Goal: Information Seeking & Learning: Learn about a topic

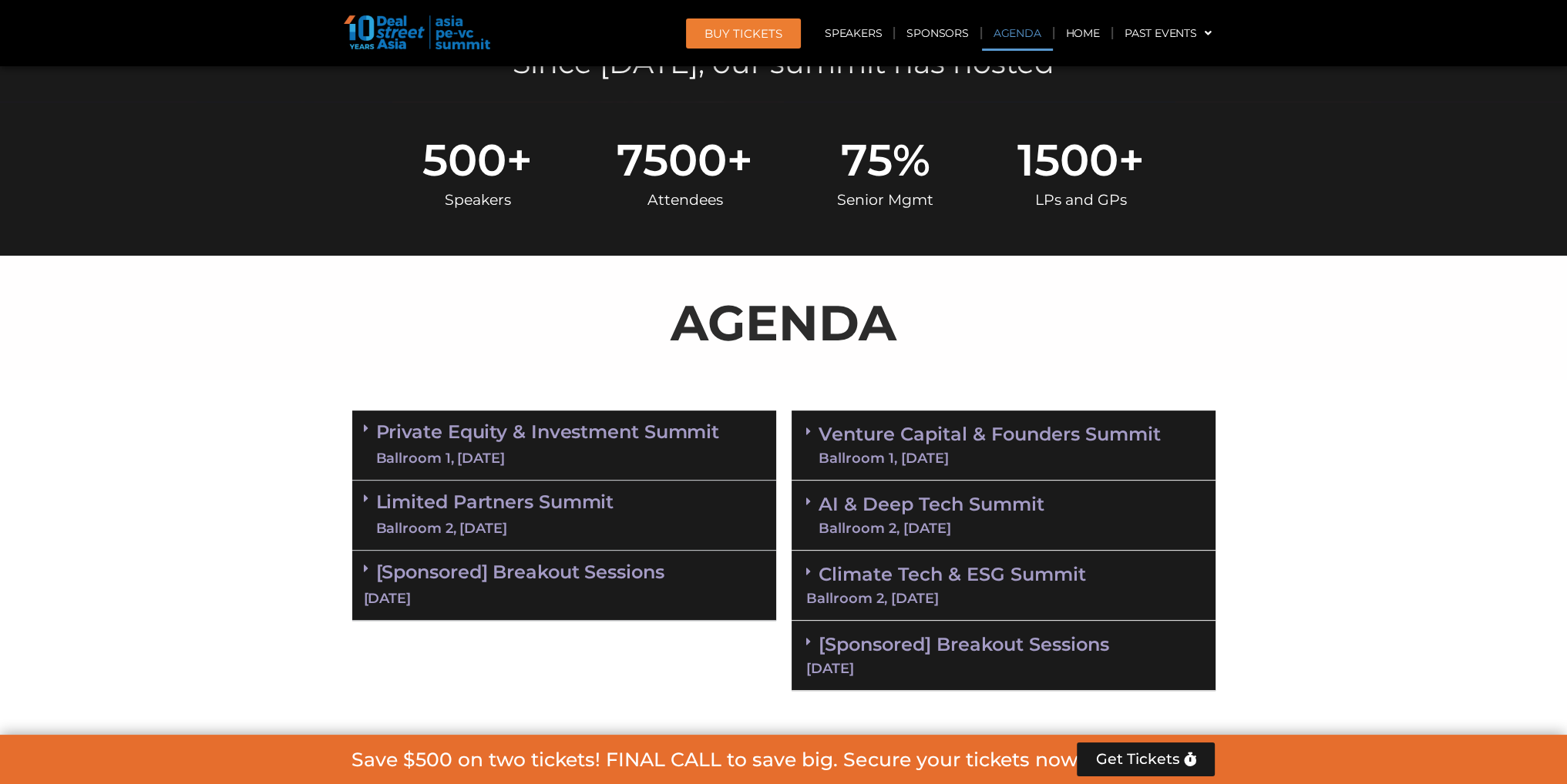
scroll to position [693, 0]
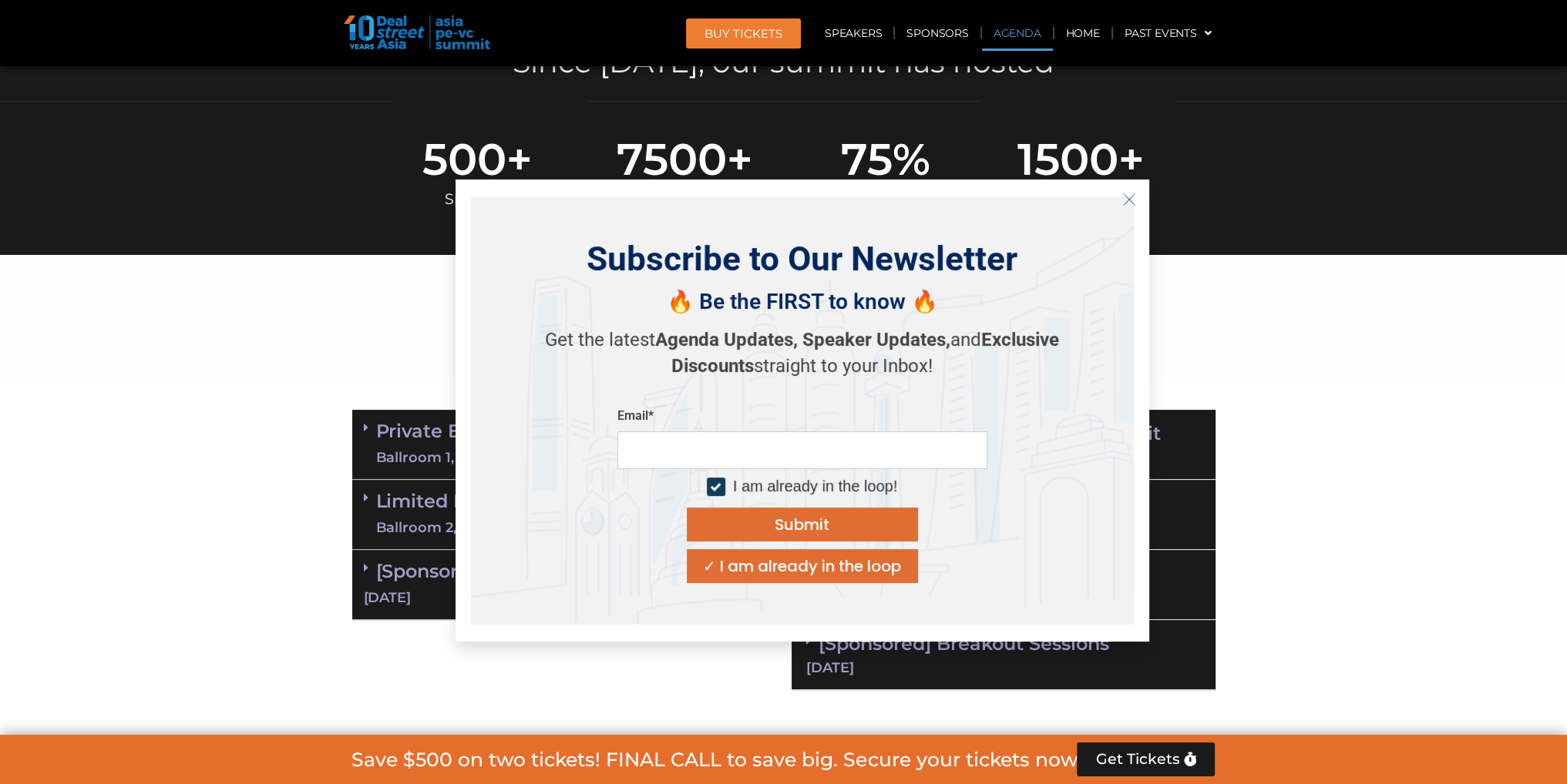
click at [947, 507] on div "Email* I am already in the loop! Submit ✓ I am already in the loop" at bounding box center [802, 496] width 370 height 175
click at [1128, 200] on icon "Close" at bounding box center [1129, 199] width 14 height 14
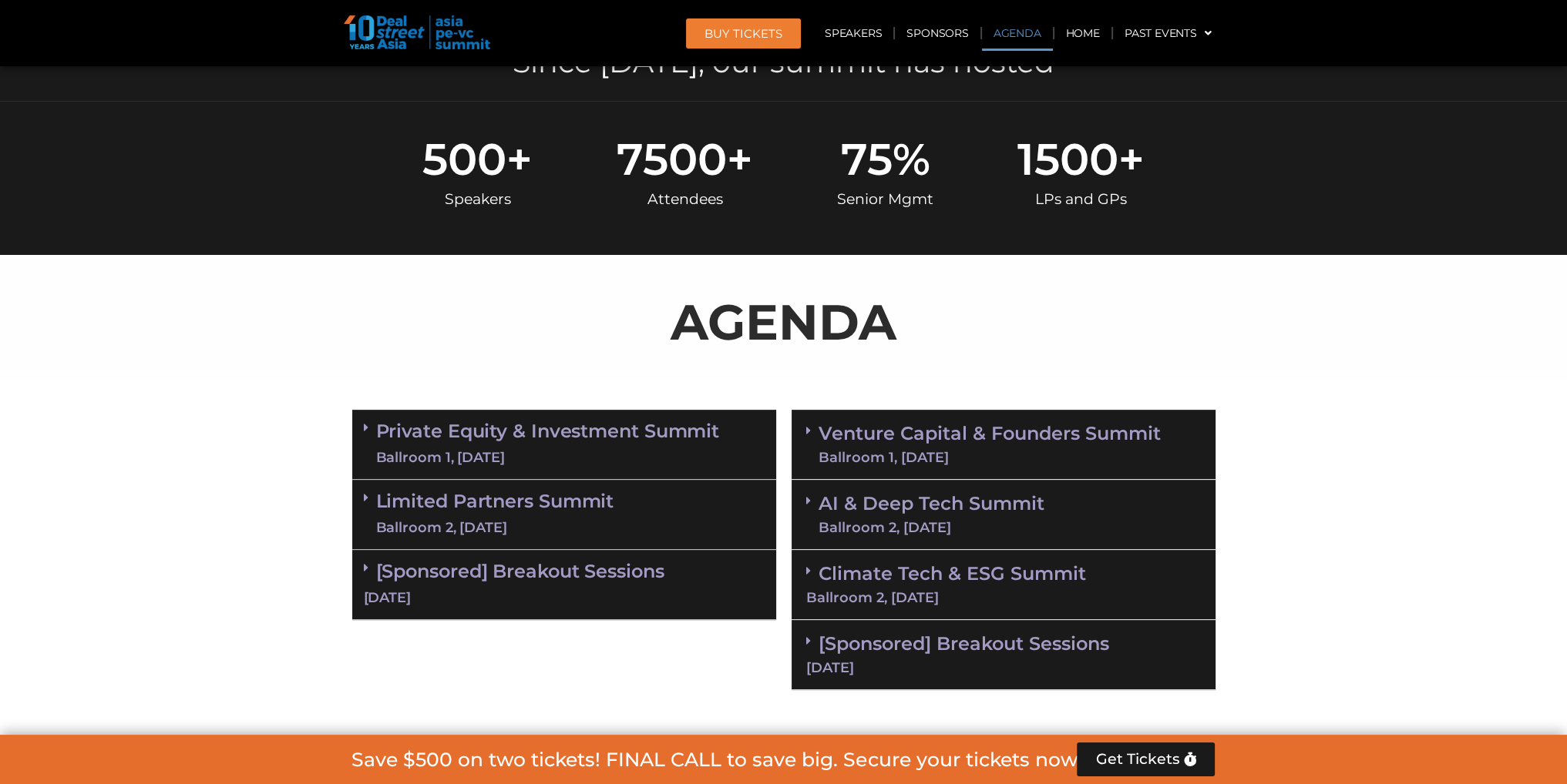
click at [936, 509] on link "AI & Deep Tech Summit Ballroom 2, [DATE]" at bounding box center [931, 515] width 226 height 40
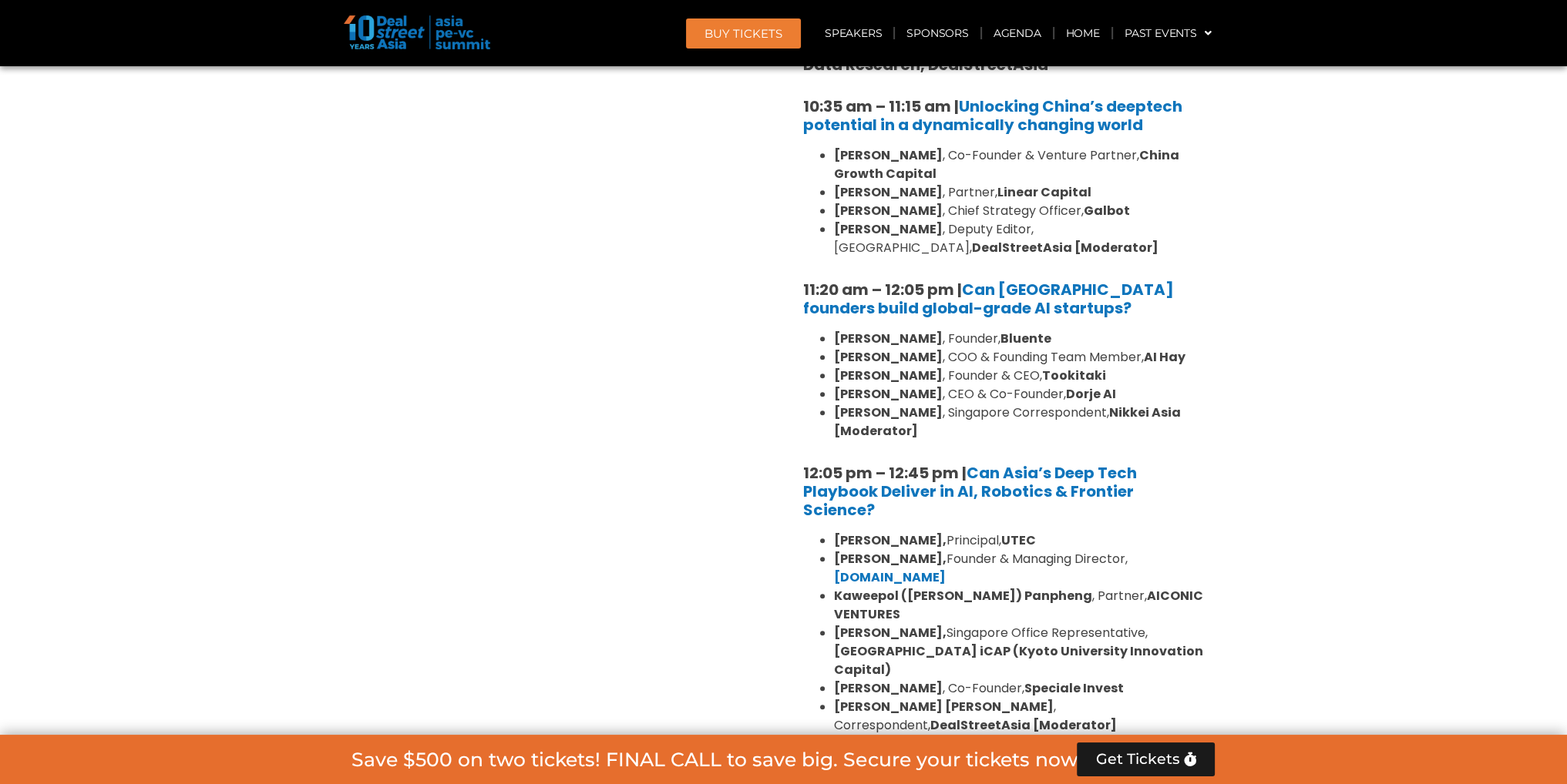
scroll to position [1232, 0]
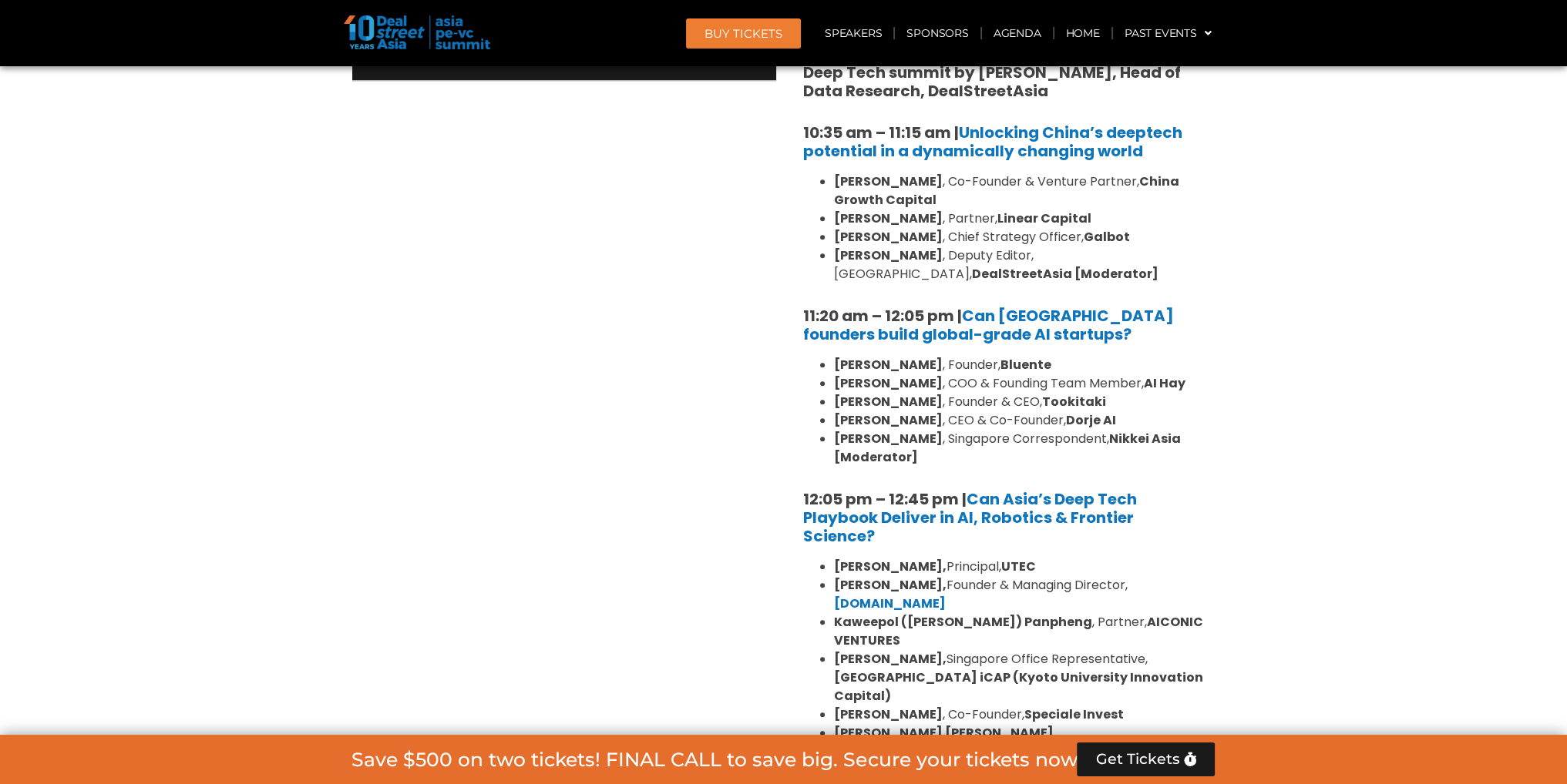
click at [755, 360] on div "Private Equity & Investment Summit Ballroom 1, [DATE] 8:00 am – 9:00 am | Regis…" at bounding box center [564, 392] width 440 height 1059
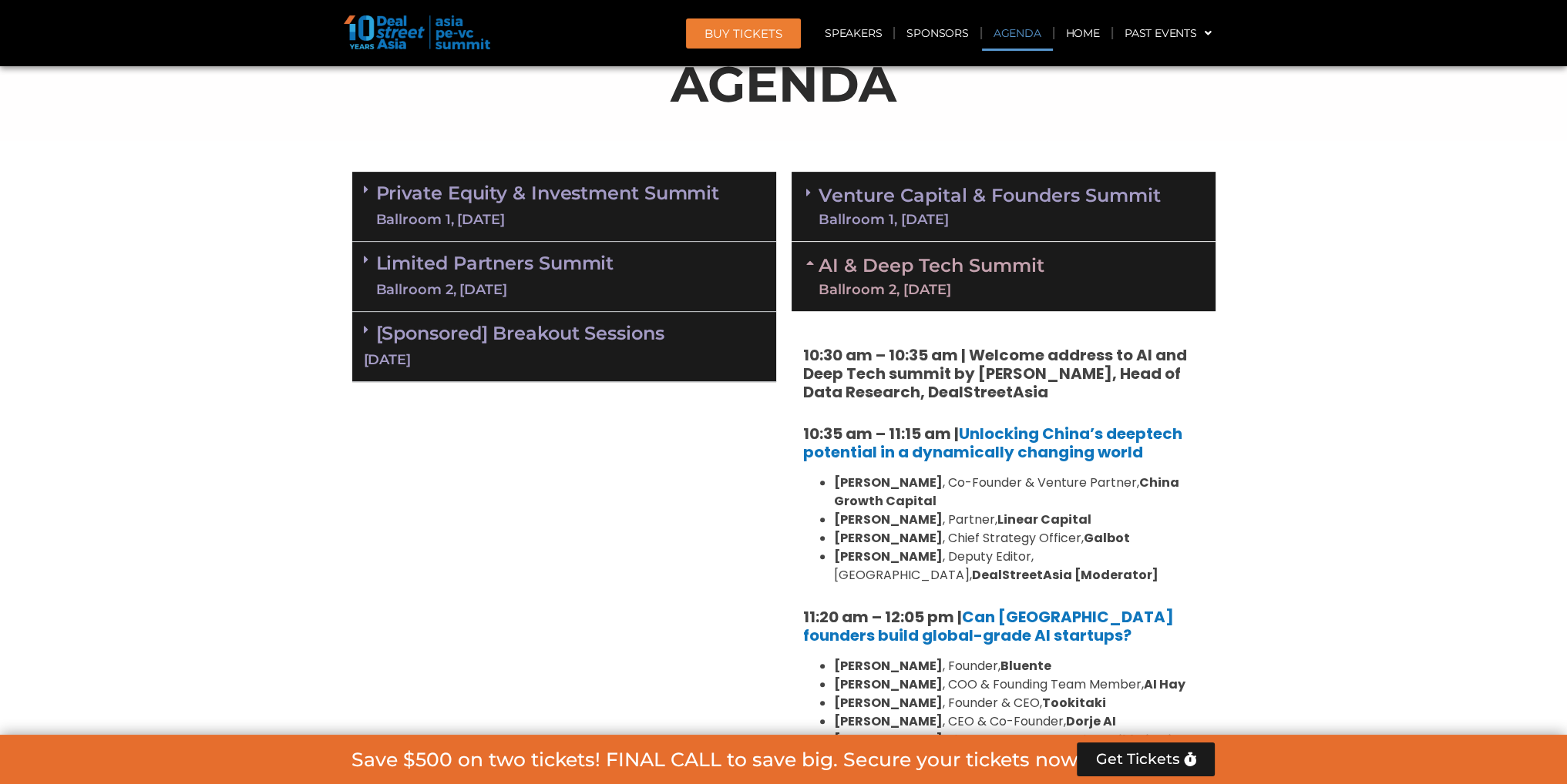
scroll to position [924, 0]
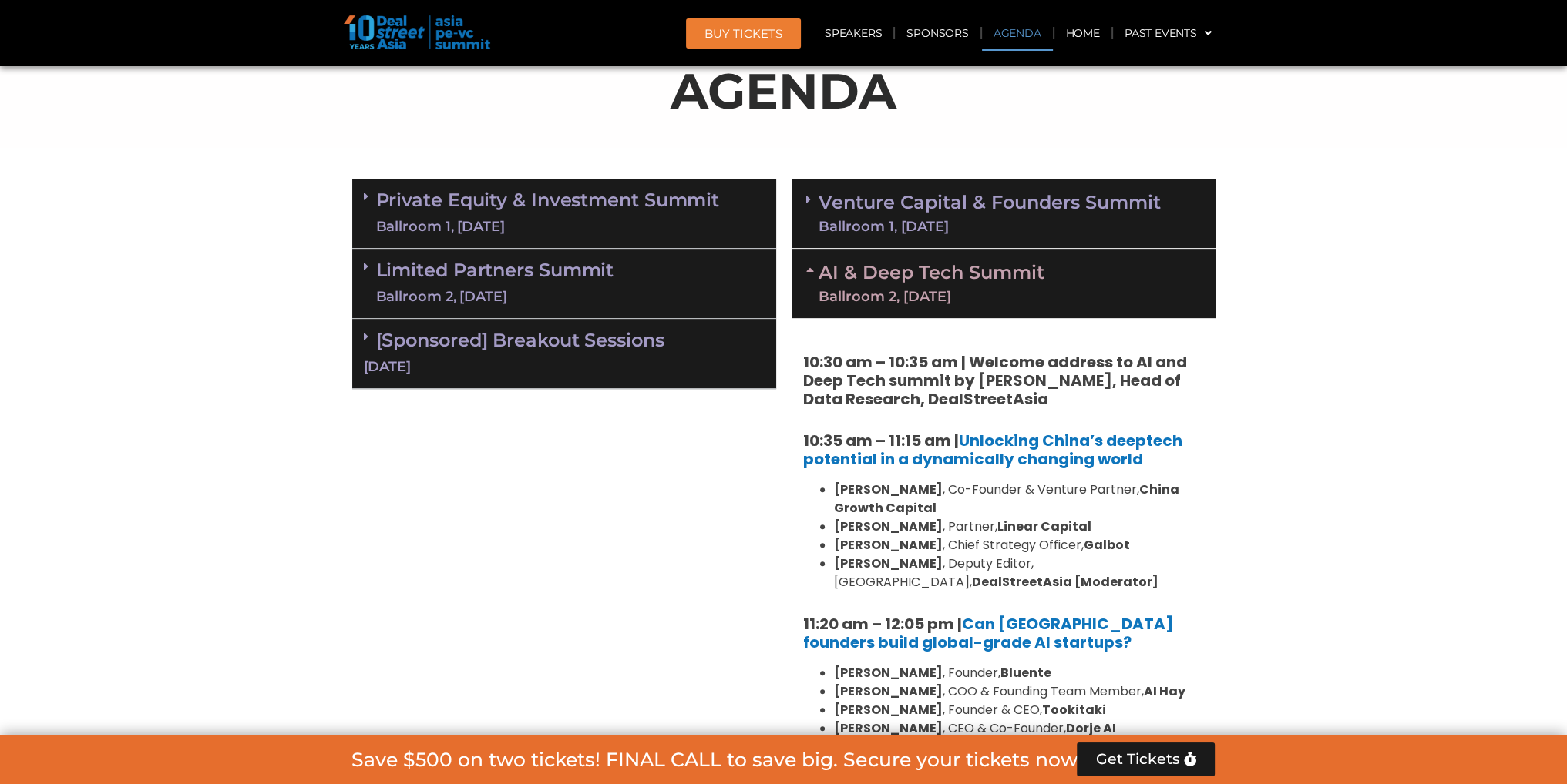
click at [891, 202] on link "Venture Capital & Founders​ Summit Ballroom 1, [DATE]" at bounding box center [990, 213] width 342 height 40
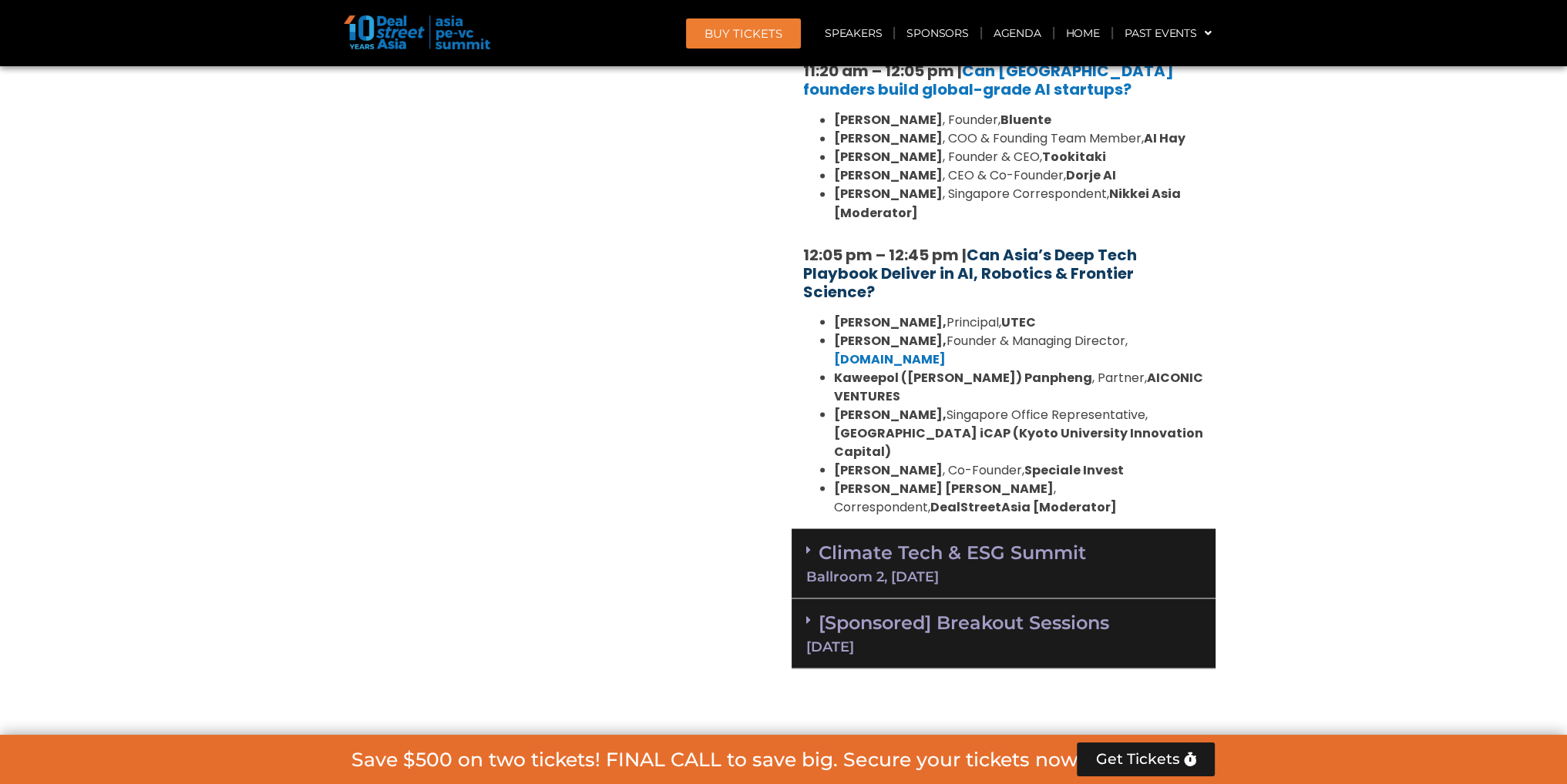
scroll to position [3775, 0]
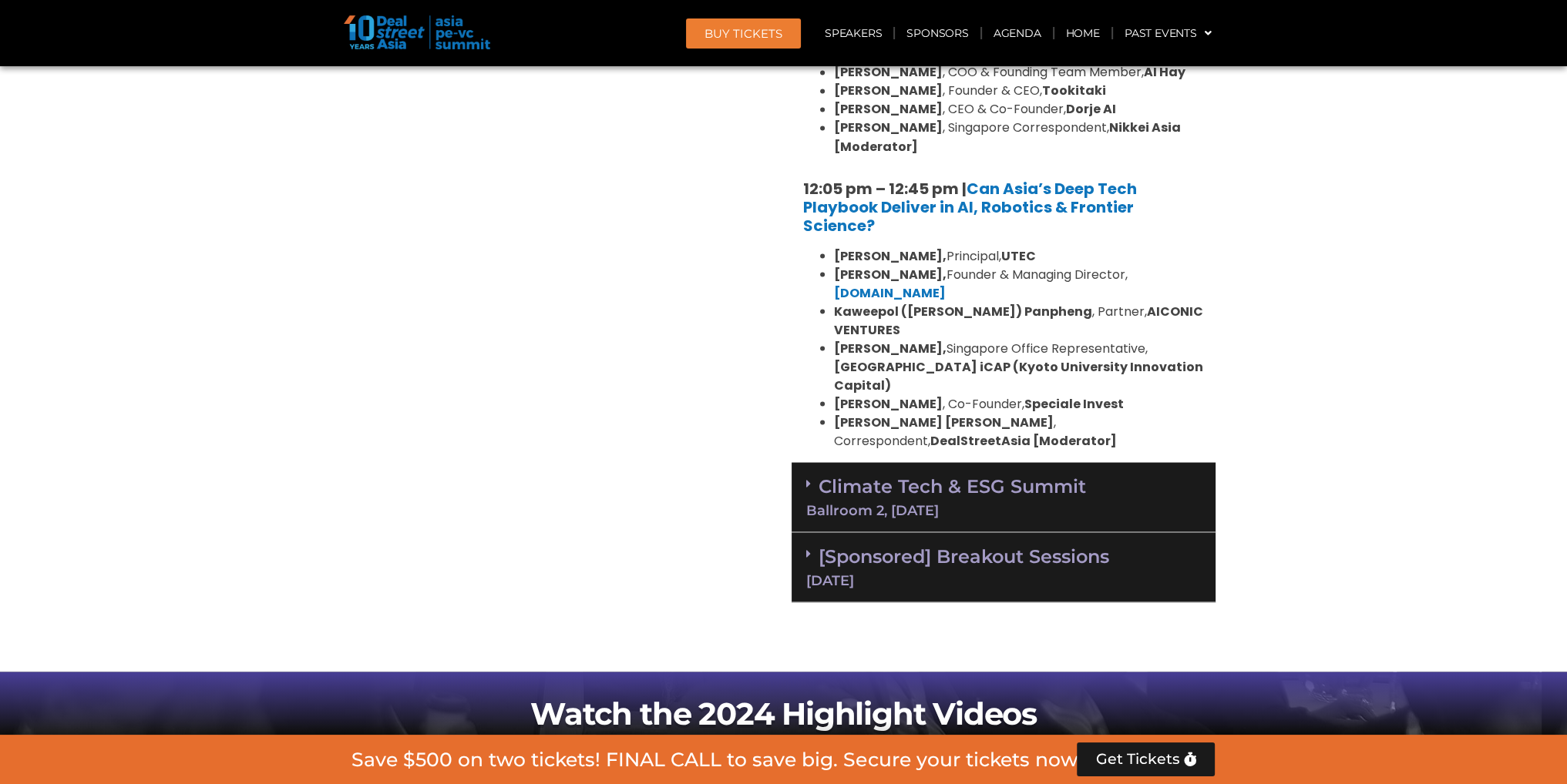
click at [977, 474] on link "Climate Tech & ESG Summit Ballroom 2, [DATE]" at bounding box center [1003, 495] width 395 height 42
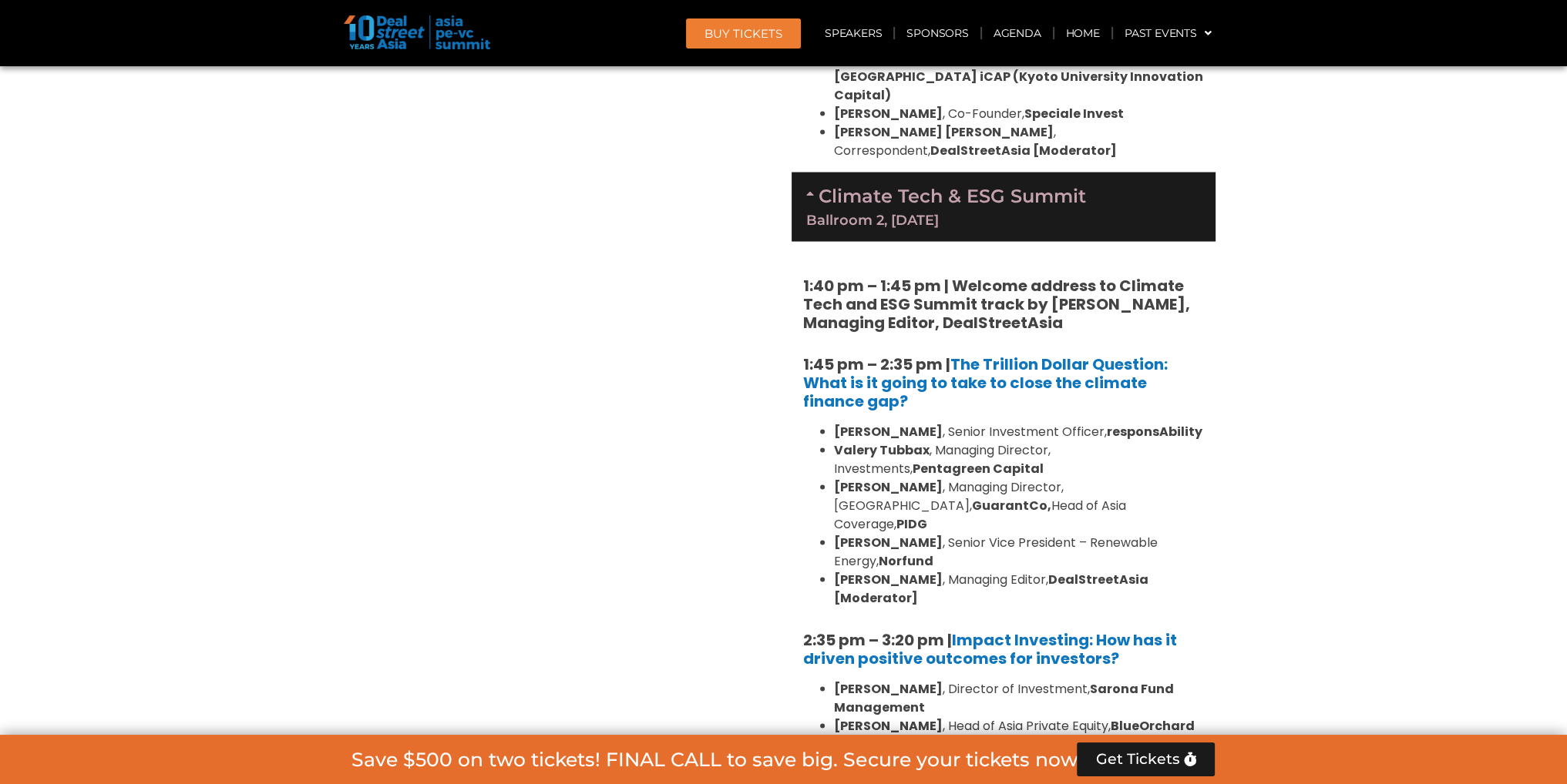
scroll to position [4084, 0]
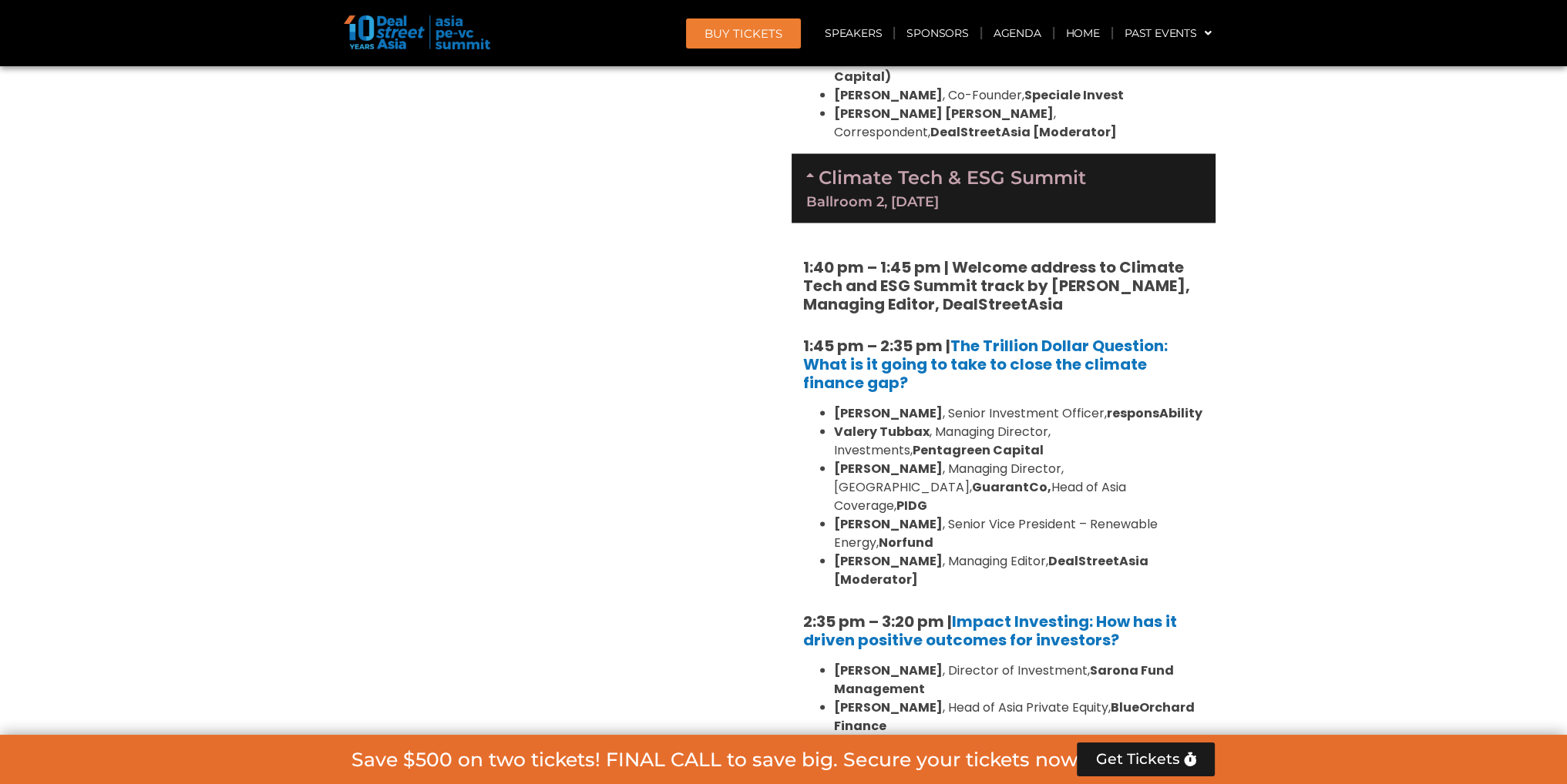
click at [893, 460] on b "[PERSON_NAME]" at bounding box center [888, 468] width 109 height 17
click at [908, 516] on strong "[PERSON_NAME]" at bounding box center [888, 524] width 109 height 17
click at [922, 516] on li "[PERSON_NAME] , Senior Vice President – Renewable Energy, Norfund" at bounding box center [1019, 534] width 370 height 37
click at [917, 516] on li "[PERSON_NAME] , Senior Vice President – Renewable Energy, Norfund" at bounding box center [1019, 534] width 370 height 37
click at [906, 516] on strong "[PERSON_NAME]" at bounding box center [888, 524] width 109 height 17
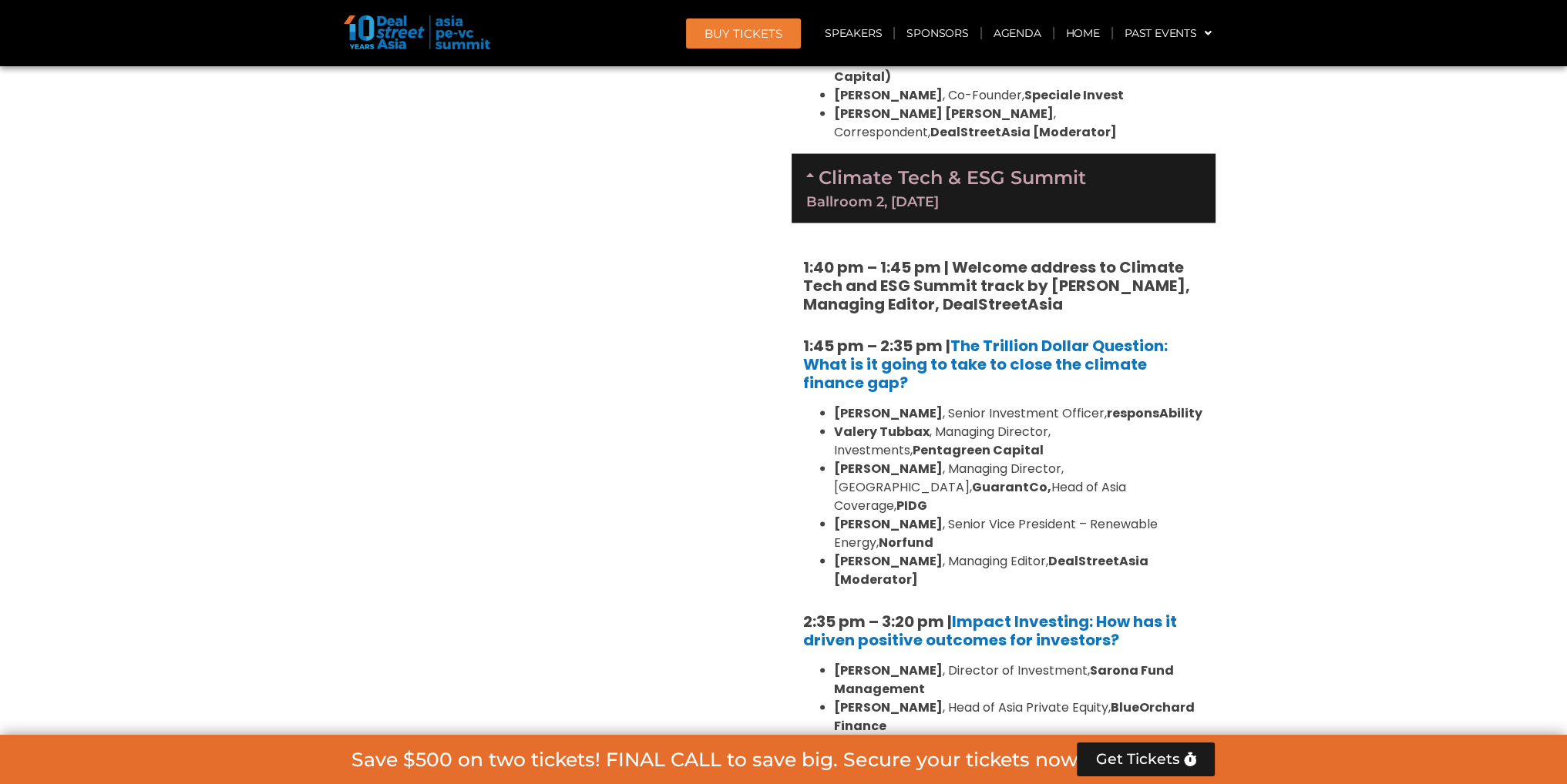
drag, startPoint x: 700, startPoint y: 171, endPoint x: 699, endPoint y: 181, distance: 10.0
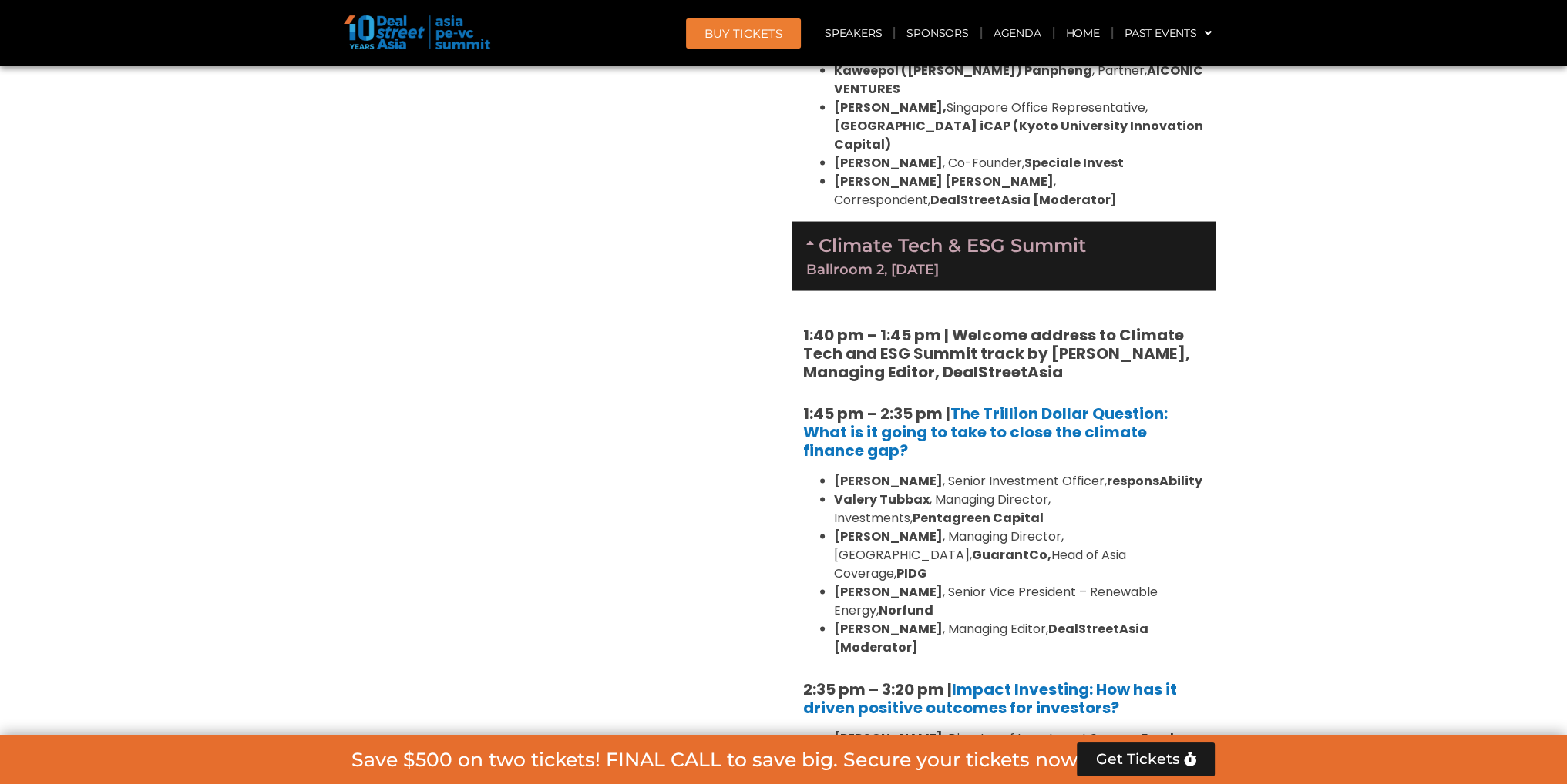
scroll to position [4006, 0]
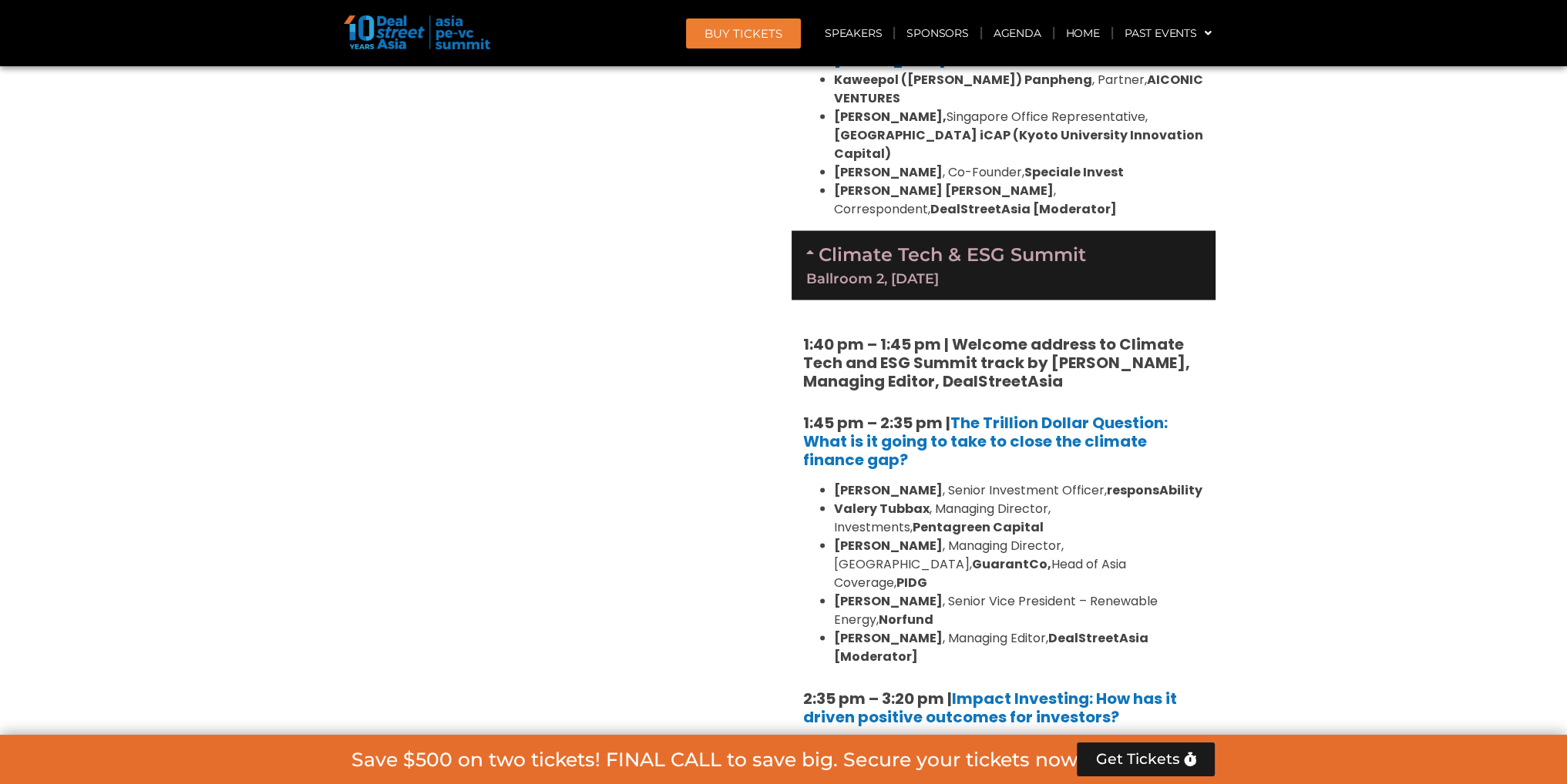
click at [986, 334] on strong "1:40 pm – 1:45 pm | Welcome address to Climate Tech and ESG Summit track by [PE…" at bounding box center [997, 363] width 387 height 59
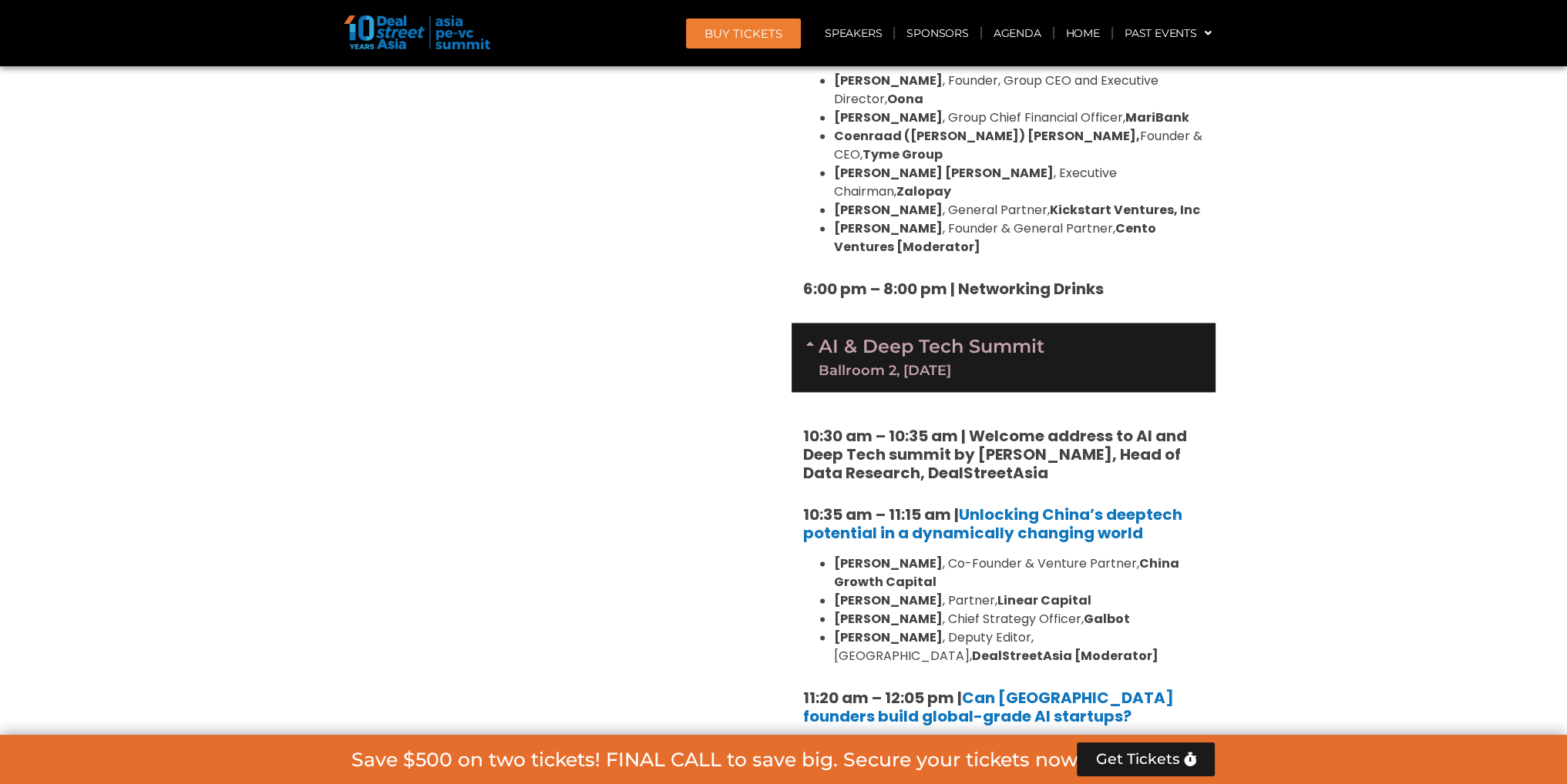
scroll to position [2851, 0]
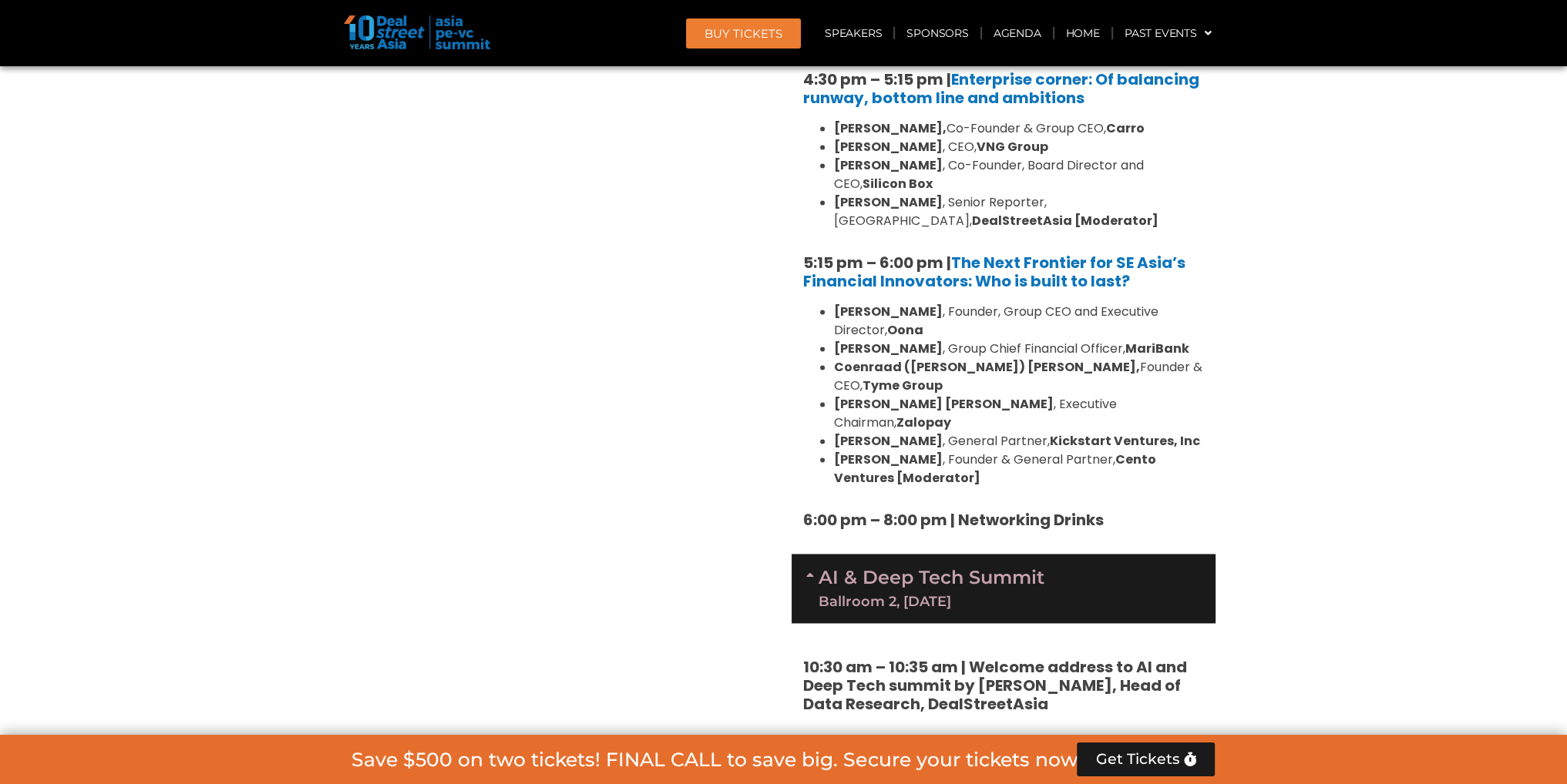
click at [1275, 258] on section "Private Equity & Investment Summit Ballroom 1, [DATE] 8:00 am – 9:00 am | Regis…" at bounding box center [784, 576] width 1567 height 4662
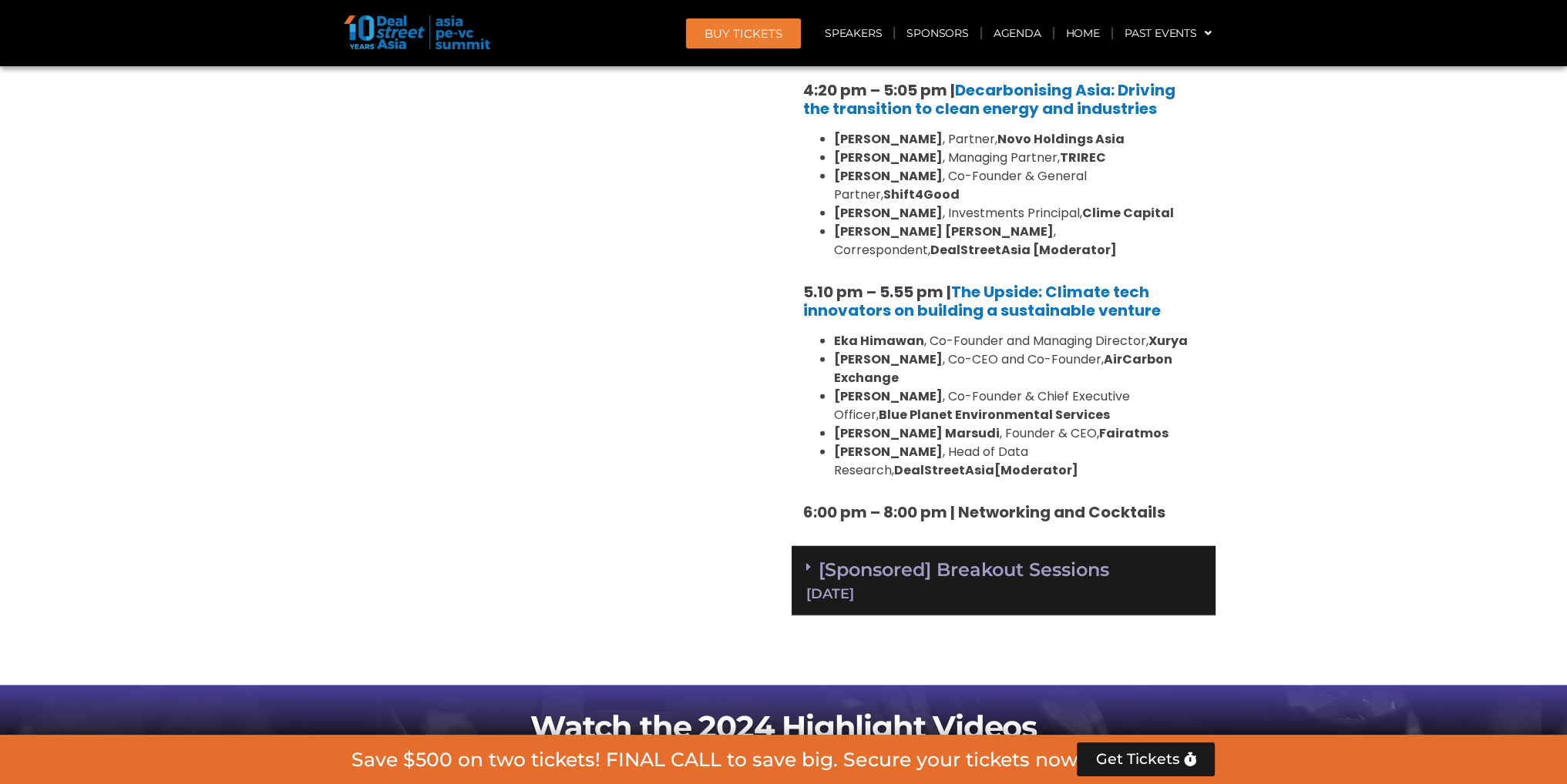
scroll to position [5162, 0]
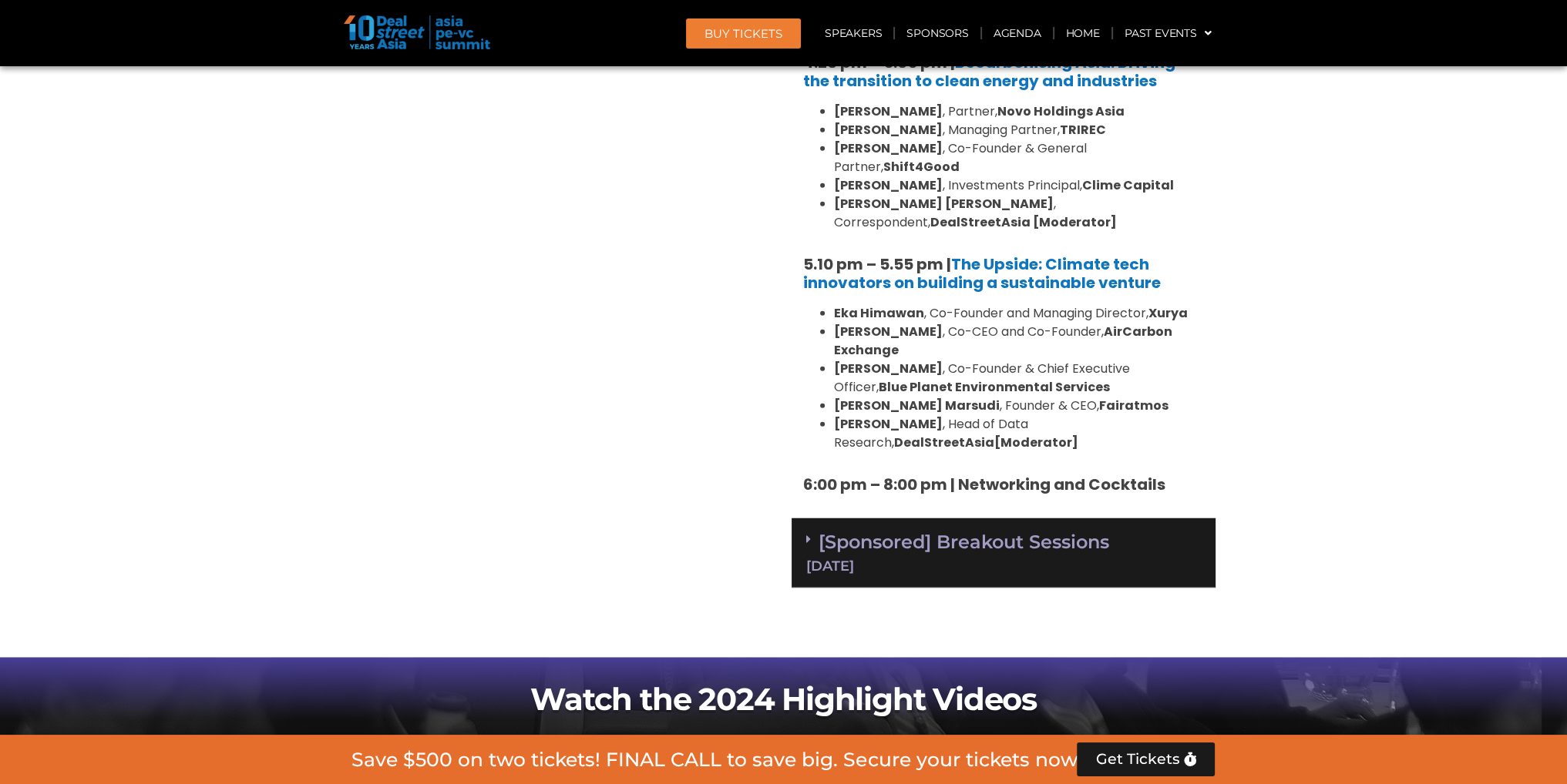
click at [953, 531] on link "[Sponsored] Breakout Sessions [DATE]" at bounding box center [1003, 551] width 395 height 42
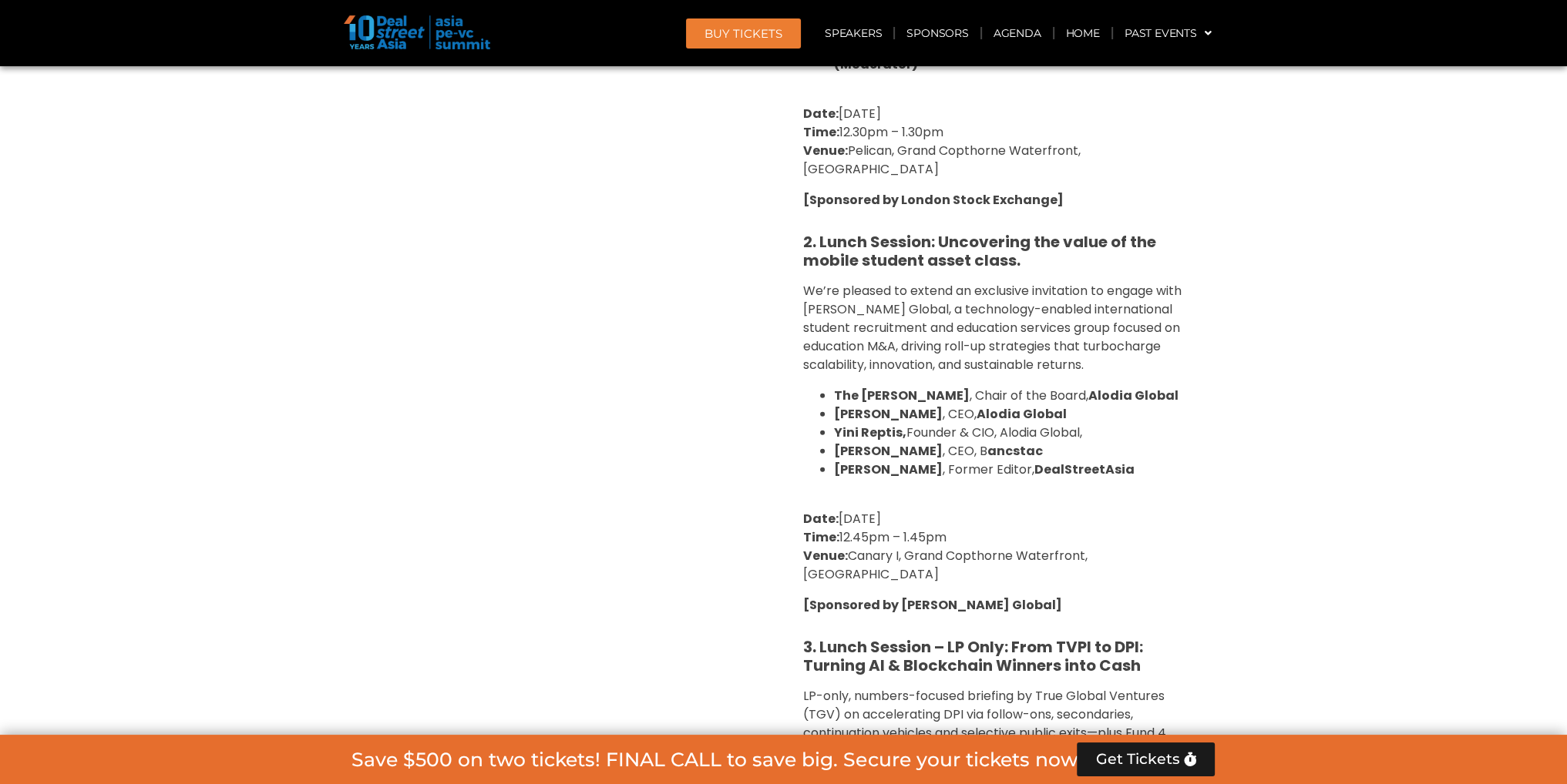
scroll to position [6164, 0]
